Goal: Contribute content: Add original content to the website for others to see

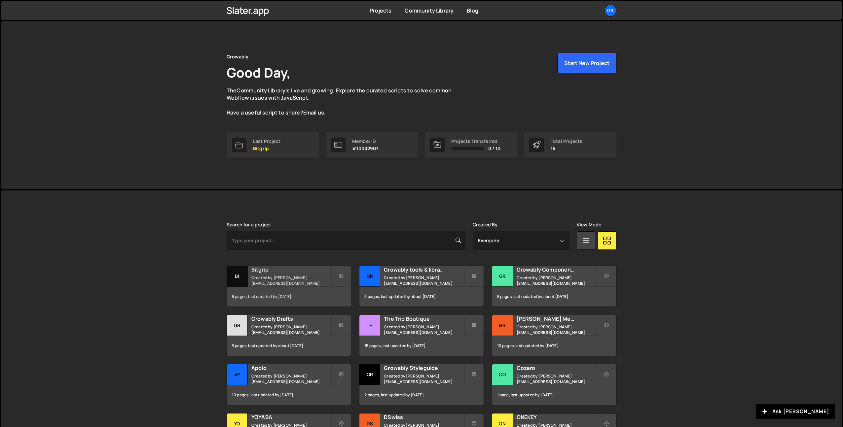
click at [274, 276] on div "Bitgrip Created by pierre@growably.de" at bounding box center [289, 276] width 124 height 20
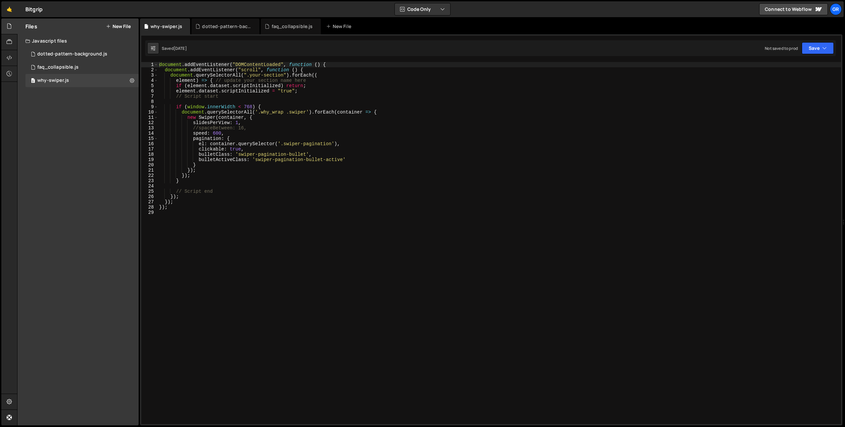
click at [122, 24] on button "New File" at bounding box center [118, 26] width 25 height 5
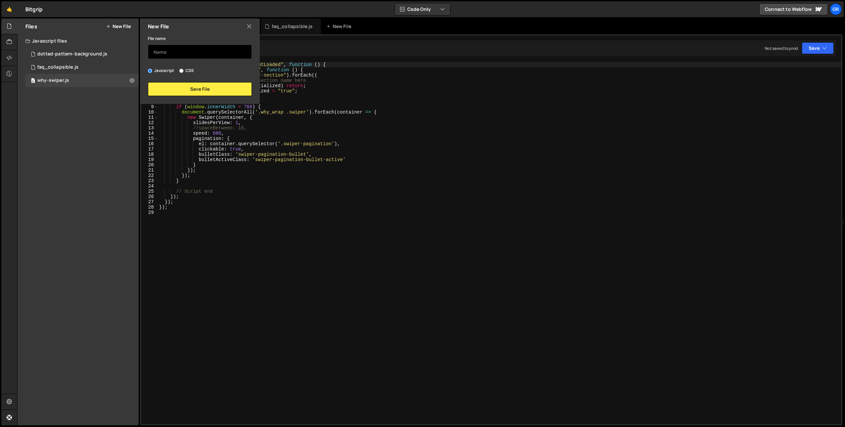
click at [170, 54] on input "text" at bounding box center [200, 52] width 104 height 15
click at [186, 53] on input "text" at bounding box center [200, 52] width 104 height 15
paste input "efbos"
click at [191, 89] on button "Save File" at bounding box center [200, 89] width 104 height 14
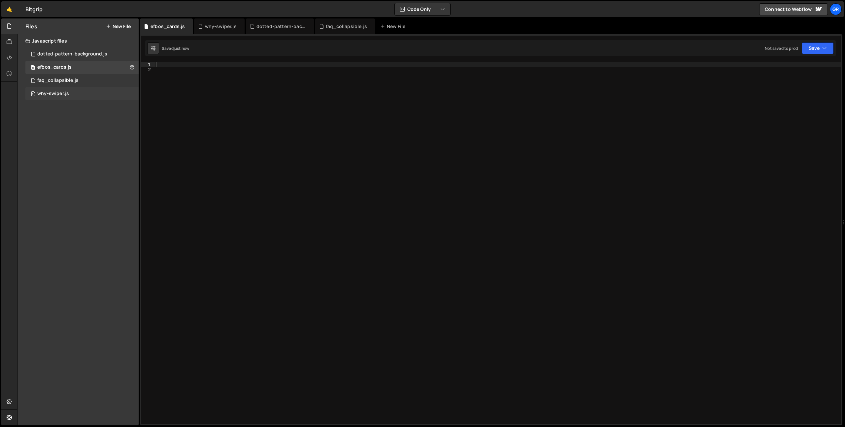
click at [53, 97] on div "0 why-swiper.js 0" at bounding box center [81, 93] width 113 height 13
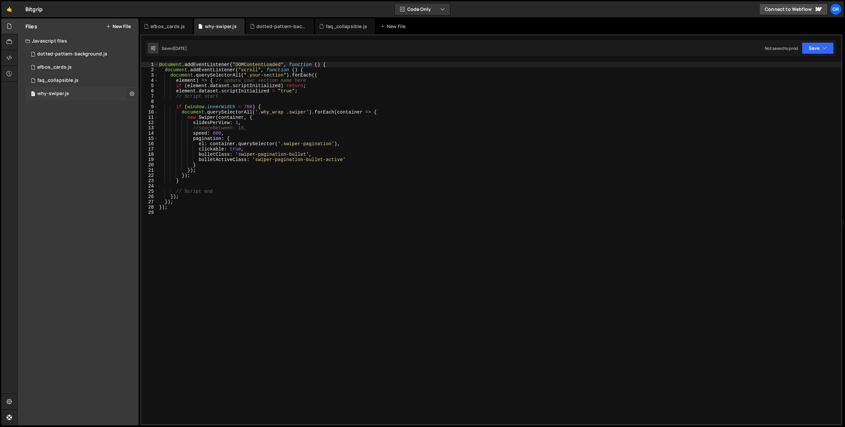
click at [131, 95] on icon at bounding box center [132, 93] width 5 height 6
type input "why-swiper"
radio input "true"
click at [160, 106] on button "Edit File Settings" at bounding box center [172, 107] width 65 height 13
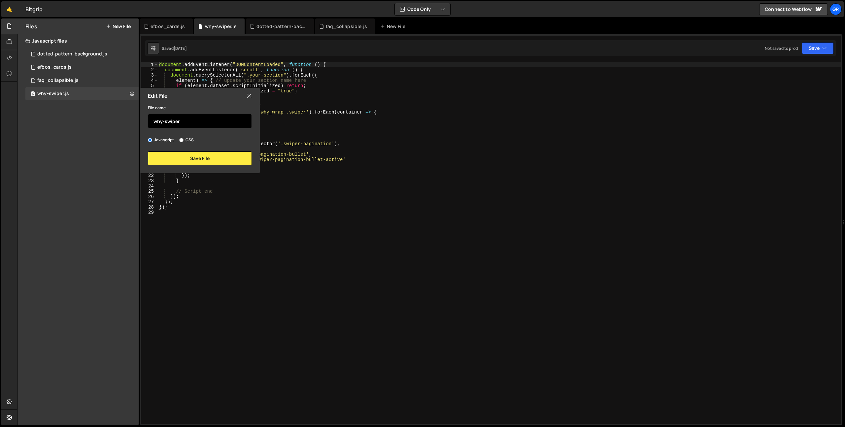
click at [166, 122] on input "why-swiper" at bounding box center [200, 121] width 104 height 15
click at [200, 161] on button "Save File" at bounding box center [200, 159] width 104 height 14
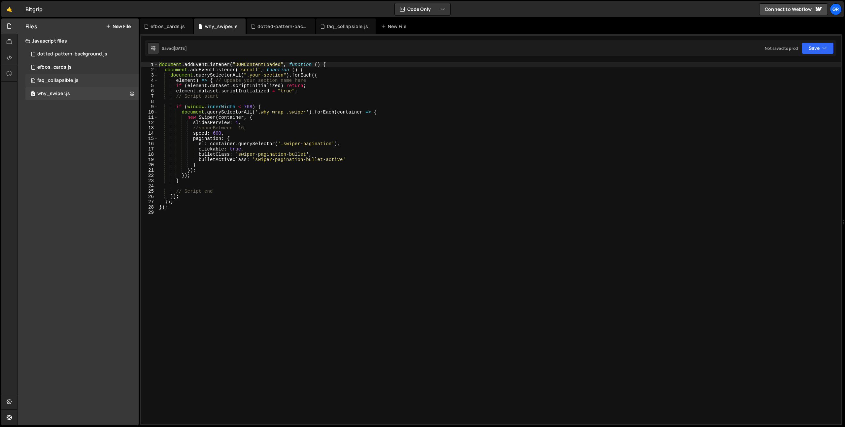
click at [81, 78] on div "0 faq_collapsible.js 0" at bounding box center [81, 80] width 113 height 13
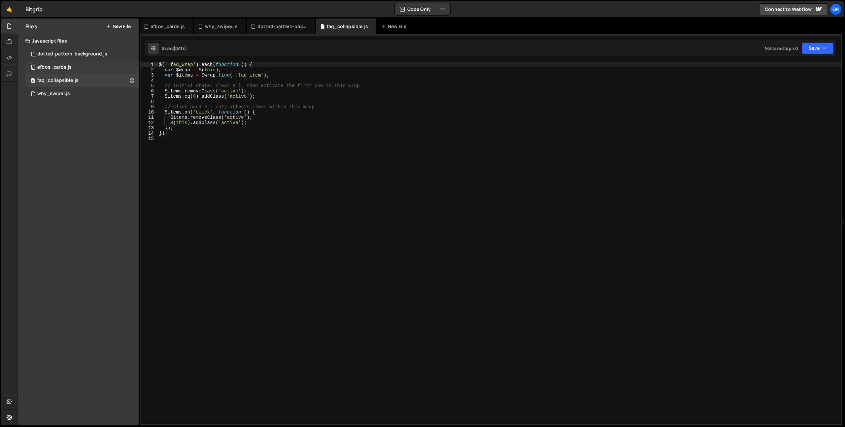
click at [81, 73] on div "0 efbos_cards.js 0" at bounding box center [81, 67] width 113 height 13
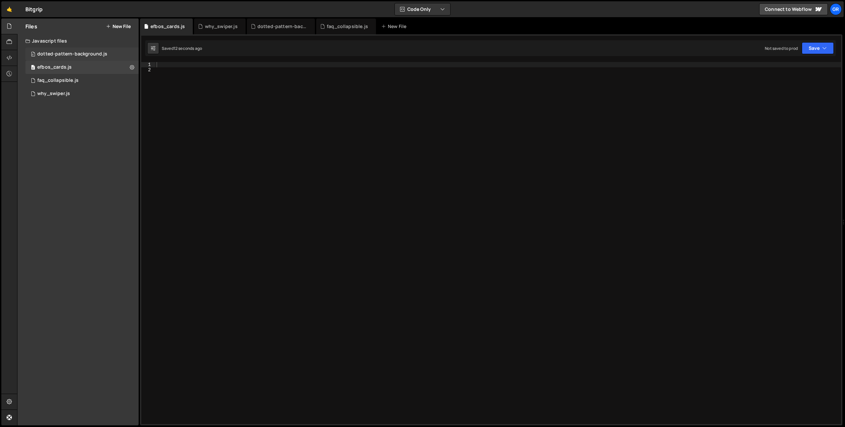
click at [83, 55] on div "dotted-pattern-background.js" at bounding box center [72, 54] width 70 height 6
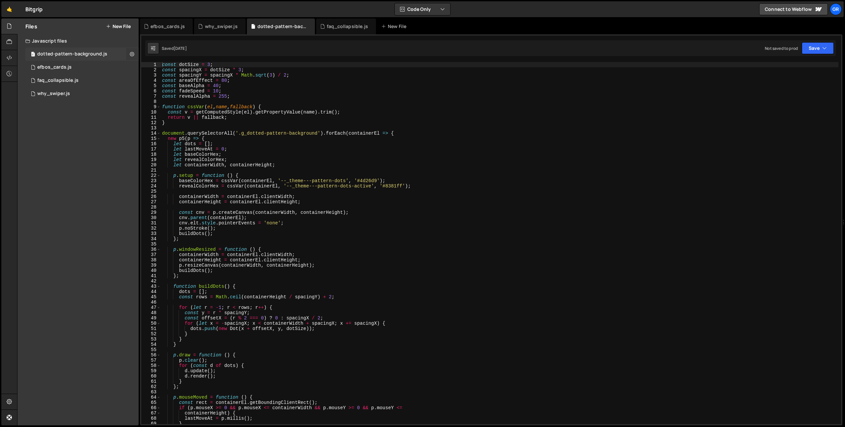
click at [128, 53] on button at bounding box center [132, 54] width 12 height 12
click at [159, 71] on button "Edit File Settings" at bounding box center [172, 67] width 65 height 13
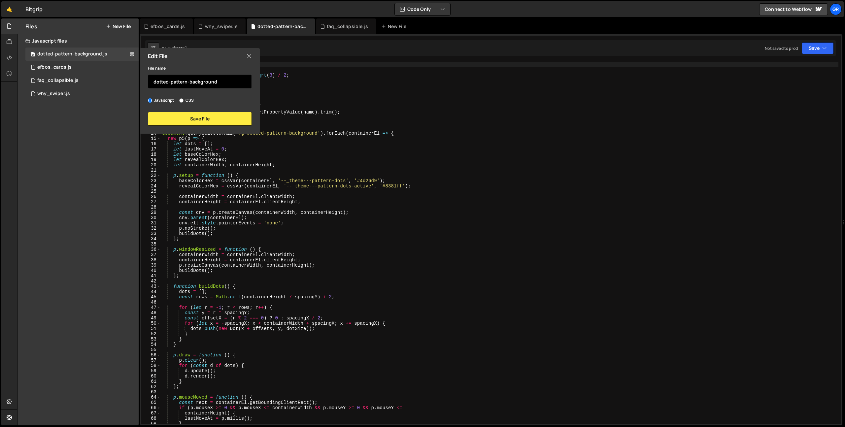
click at [170, 84] on input "dotted-pattern-background" at bounding box center [200, 81] width 104 height 15
type input "dotted_pattern_background"
click at [198, 120] on button "Save File" at bounding box center [200, 119] width 104 height 14
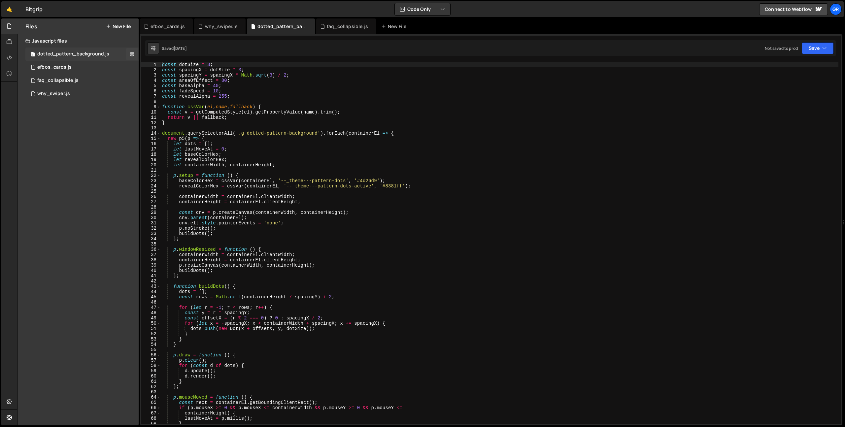
click at [65, 54] on div "dotted_pattern_background.js" at bounding box center [73, 54] width 72 height 6
click at [66, 64] on div "efbos_cards.js" at bounding box center [54, 67] width 34 height 6
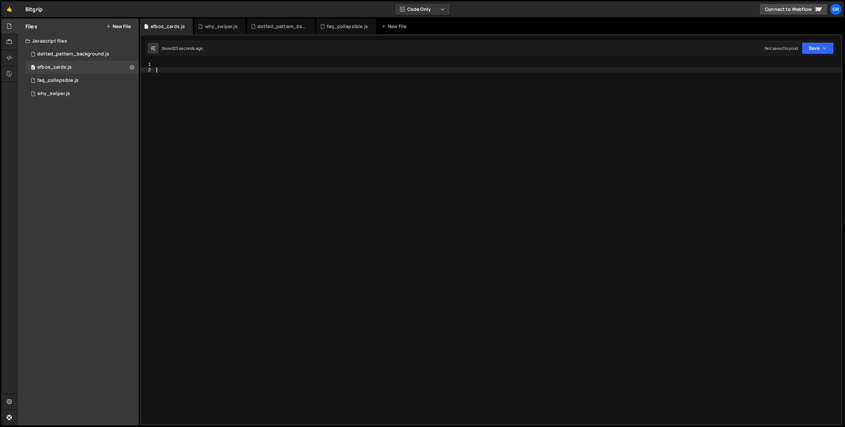
click at [203, 93] on div at bounding box center [498, 248] width 686 height 373
click at [319, 198] on div at bounding box center [498, 248] width 686 height 373
paste textarea "})();"
type textarea "})();"
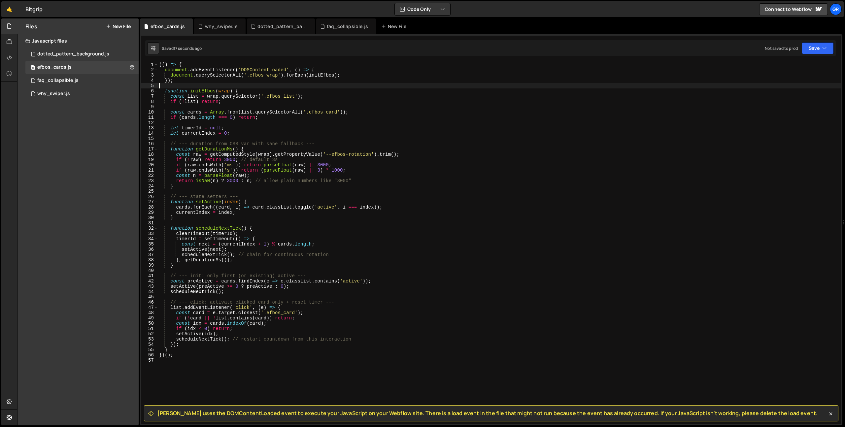
click at [201, 83] on div "(( ) => { document . addEventListener ( 'DOMContentLoaded' , ( ) => { document …" at bounding box center [499, 248] width 683 height 373
click at [201, 81] on div "(( ) => { document . addEventListener ( 'DOMContentLoaded' , ( ) => { document …" at bounding box center [499, 248] width 683 height 373
type textarea "});"
click at [9, 53] on div at bounding box center [9, 58] width 16 height 16
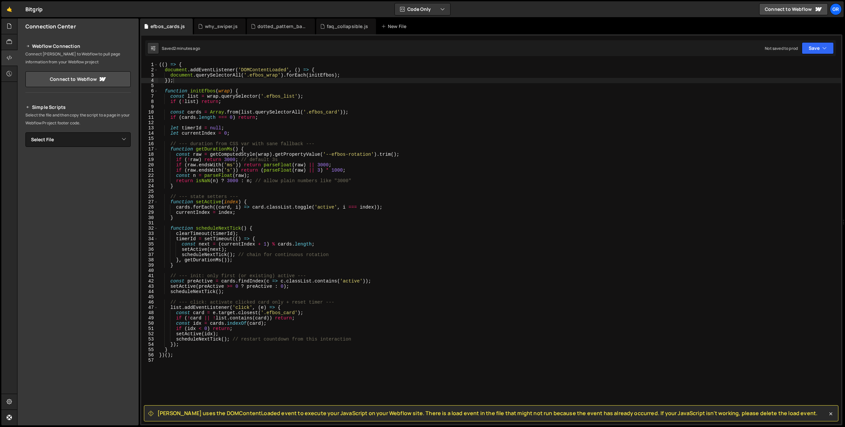
click at [132, 139] on div "Simple Scripts Select the file and then copy the script to a page in your Webfl…" at bounding box center [77, 189] width 121 height 188
click at [121, 139] on select "Select File dotted-pattern-background.js faq_collapsible.js why-swiper.js efbos…" at bounding box center [77, 139] width 105 height 15
select select "45344"
click at [126, 163] on button "Button group with nested dropdown" at bounding box center [126, 162] width 9 height 14
click at [103, 174] on link "Copy Staging js" at bounding box center [103, 174] width 55 height 9
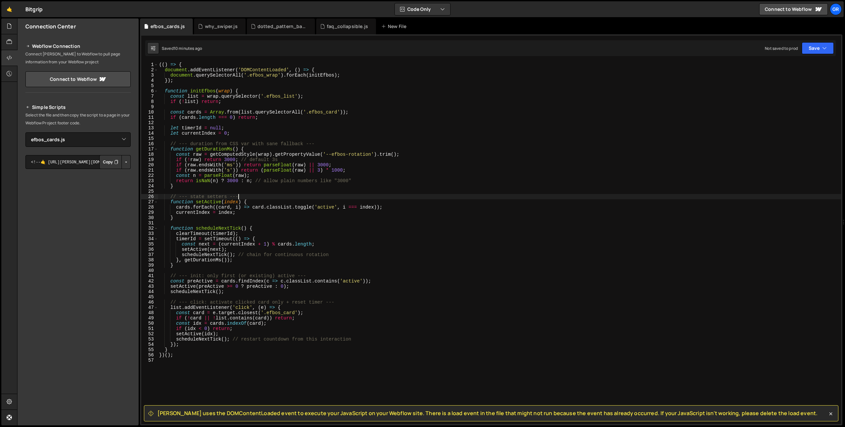
click at [271, 195] on div "(( ) => { document . addEventListener ( 'DOMContentLoaded' , ( ) => { document …" at bounding box center [499, 248] width 683 height 373
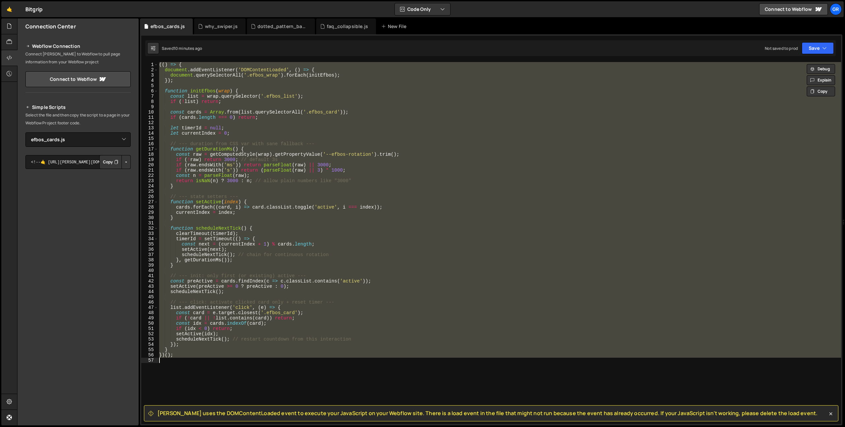
paste textarea
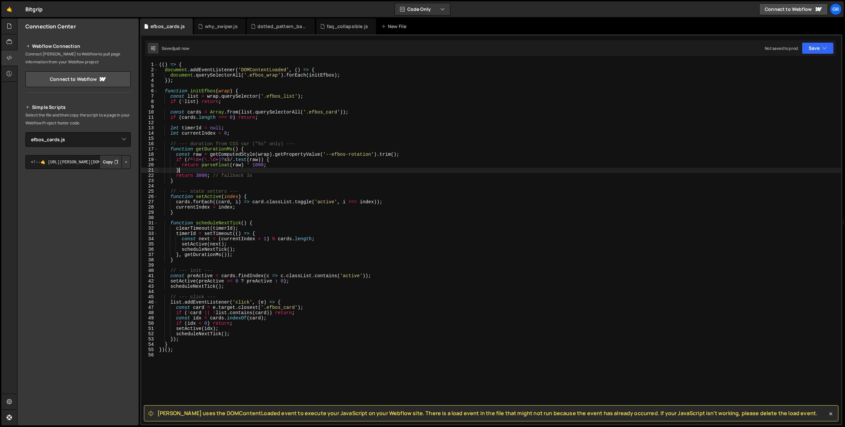
click at [222, 171] on div "(( ) => { document . addEventListener ( 'DOMContentLoaded' , ( ) => { document …" at bounding box center [499, 248] width 683 height 373
type textarea "}"
